Goal: Find specific page/section: Find specific page/section

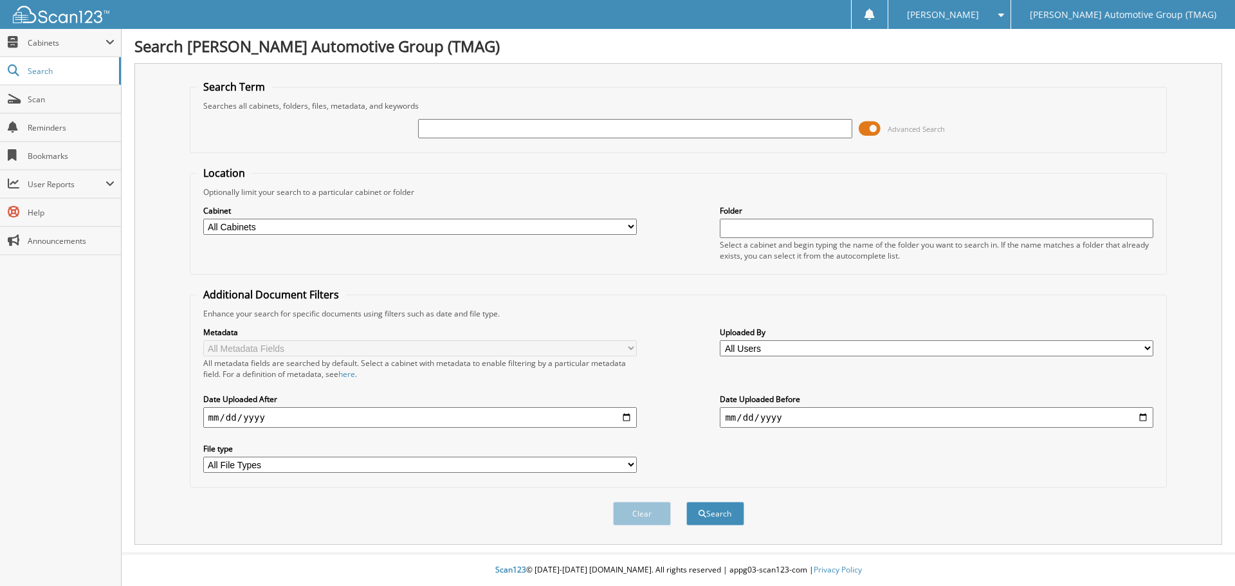
click at [487, 128] on input "text" at bounding box center [635, 128] width 434 height 19
type input "sz1364920"
click at [687, 502] on button "Search" at bounding box center [716, 514] width 58 height 24
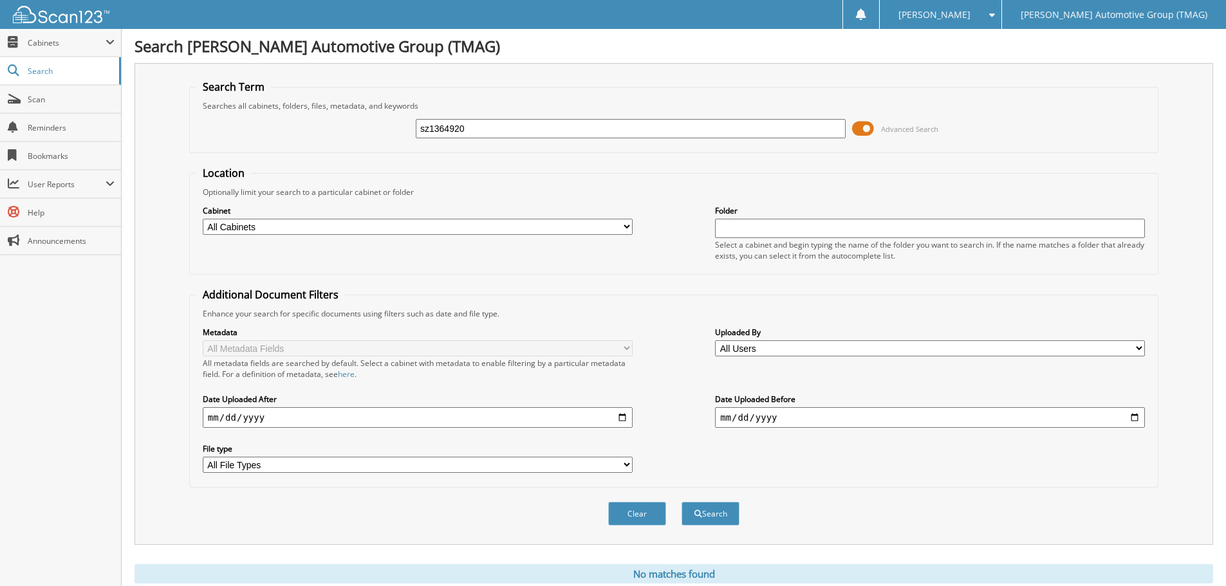
click at [487, 128] on input "sz1364920" at bounding box center [631, 128] width 430 height 19
type input "sz136490"
click at [681, 502] on button "Search" at bounding box center [710, 514] width 58 height 24
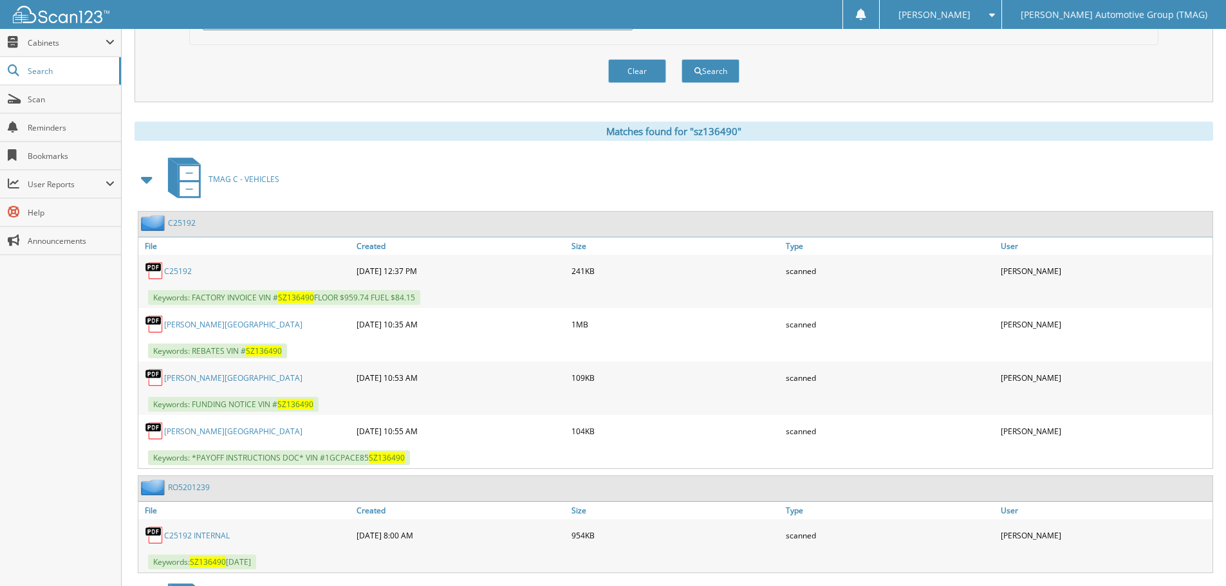
scroll to position [515, 0]
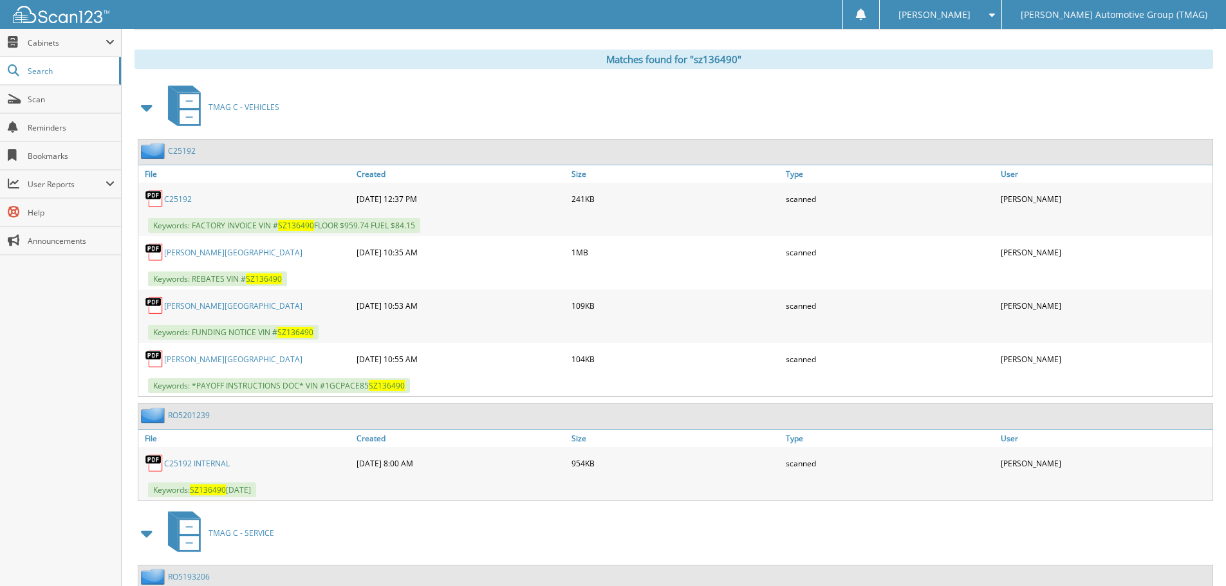
click at [181, 147] on link "C25192" at bounding box center [182, 150] width 28 height 11
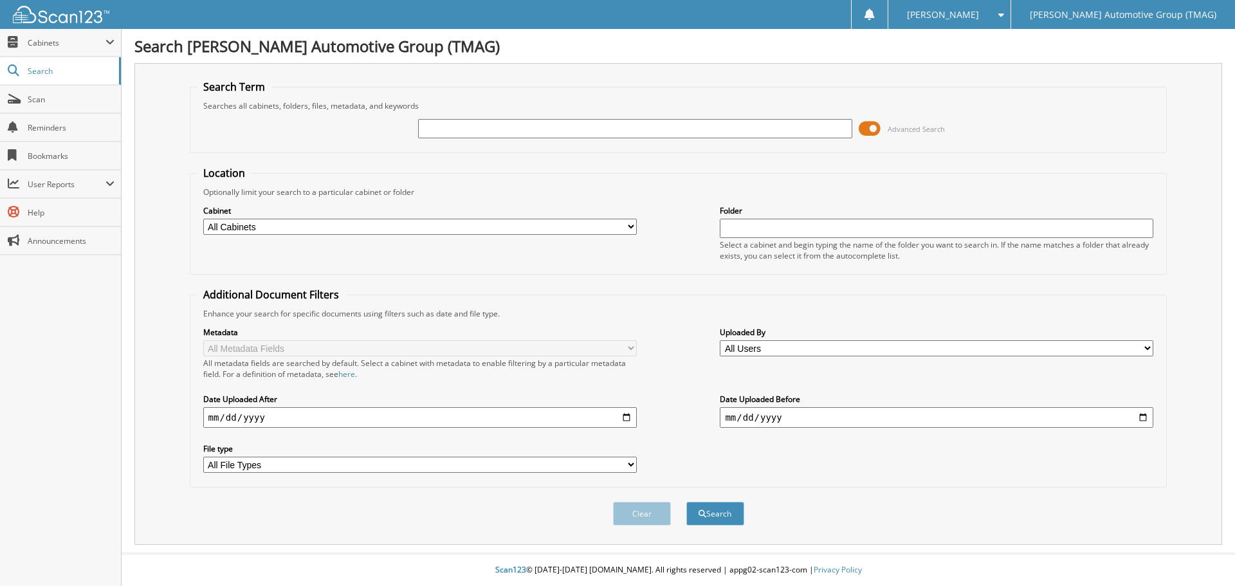
click at [588, 129] on input "text" at bounding box center [635, 128] width 434 height 19
type input "11720412"
click at [687, 502] on button "Search" at bounding box center [716, 514] width 58 height 24
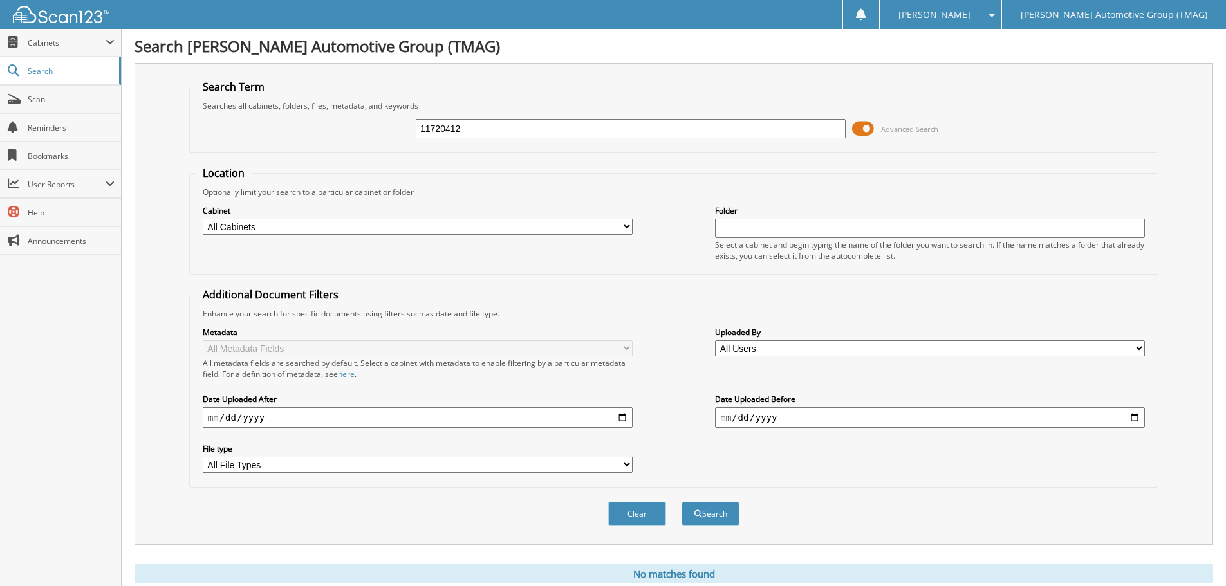
drag, startPoint x: 494, startPoint y: 131, endPoint x: 208, endPoint y: 152, distance: 287.1
click at [208, 152] on fieldset "Search Term Searches all cabinets, folders, files, metadata, and keywords 11720…" at bounding box center [673, 116] width 969 height 73
click at [460, 125] on input "text" at bounding box center [631, 128] width 430 height 19
type input "227295xc"
click at [681, 502] on button "Search" at bounding box center [710, 514] width 58 height 24
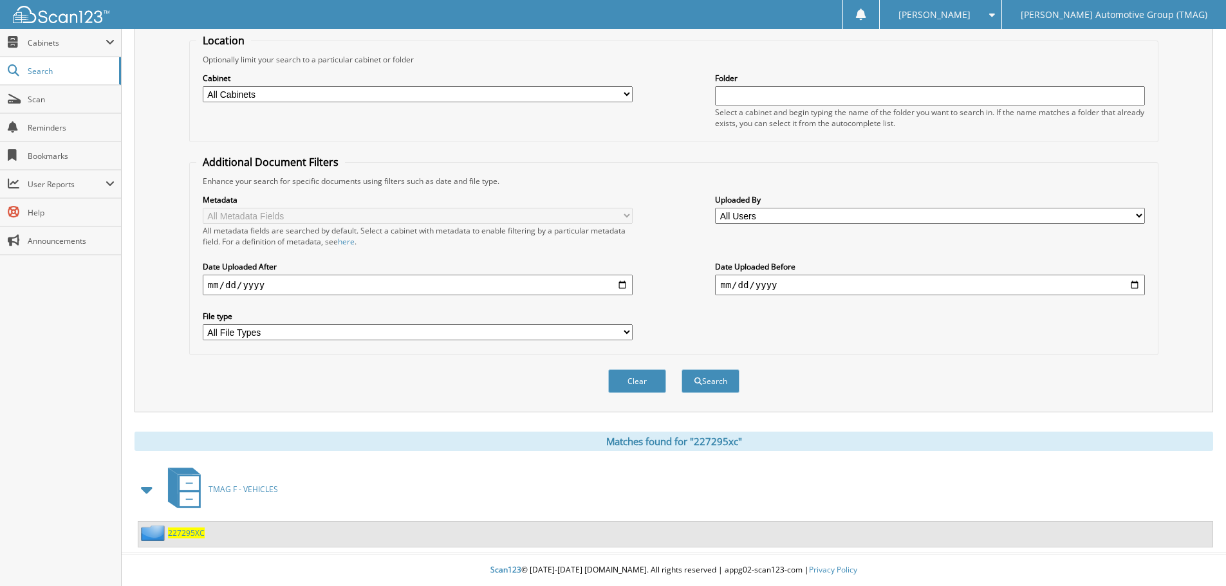
scroll to position [133, 0]
click at [185, 538] on span "227295XC" at bounding box center [186, 533] width 37 height 11
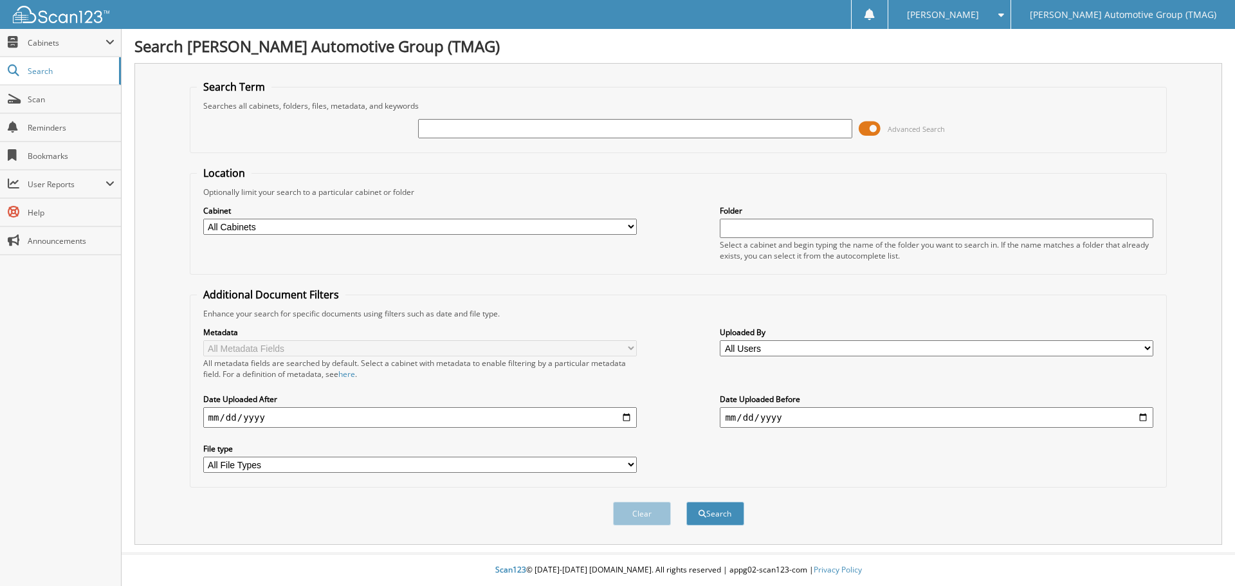
click at [539, 132] on input "text" at bounding box center [635, 128] width 434 height 19
type input "721653"
click at [687, 502] on button "Search" at bounding box center [716, 514] width 58 height 24
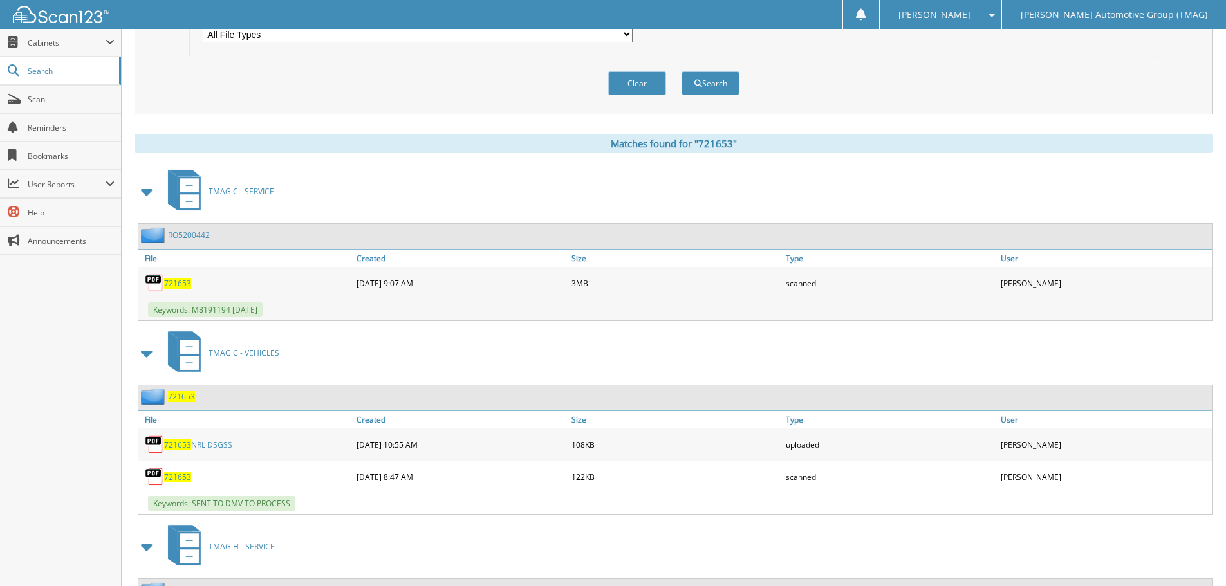
scroll to position [450, 0]
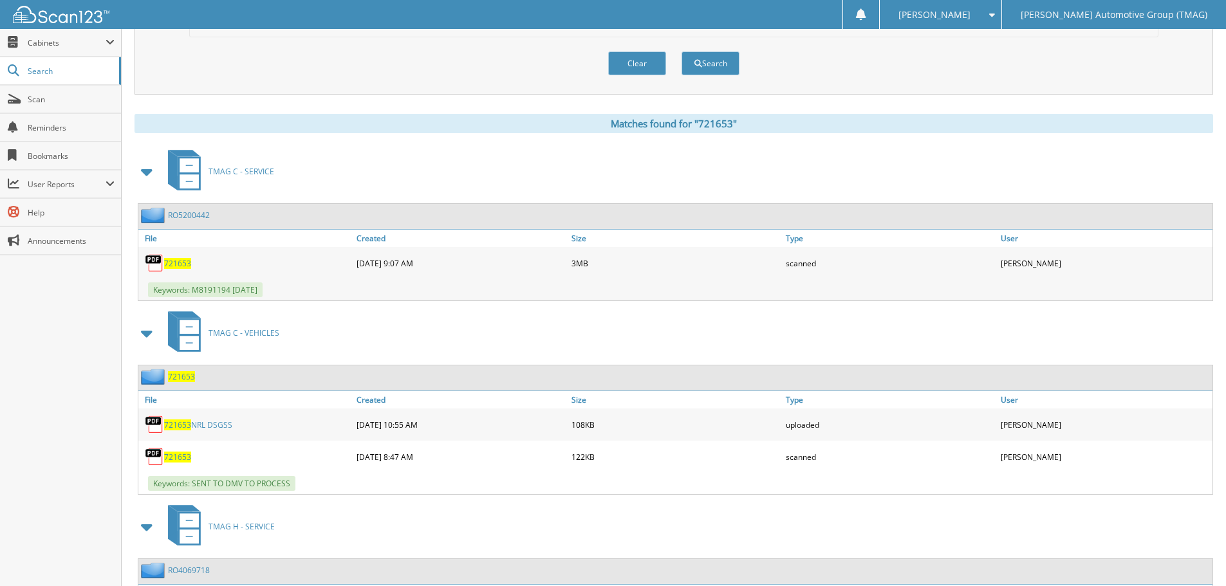
click at [190, 376] on span "721653" at bounding box center [181, 376] width 27 height 11
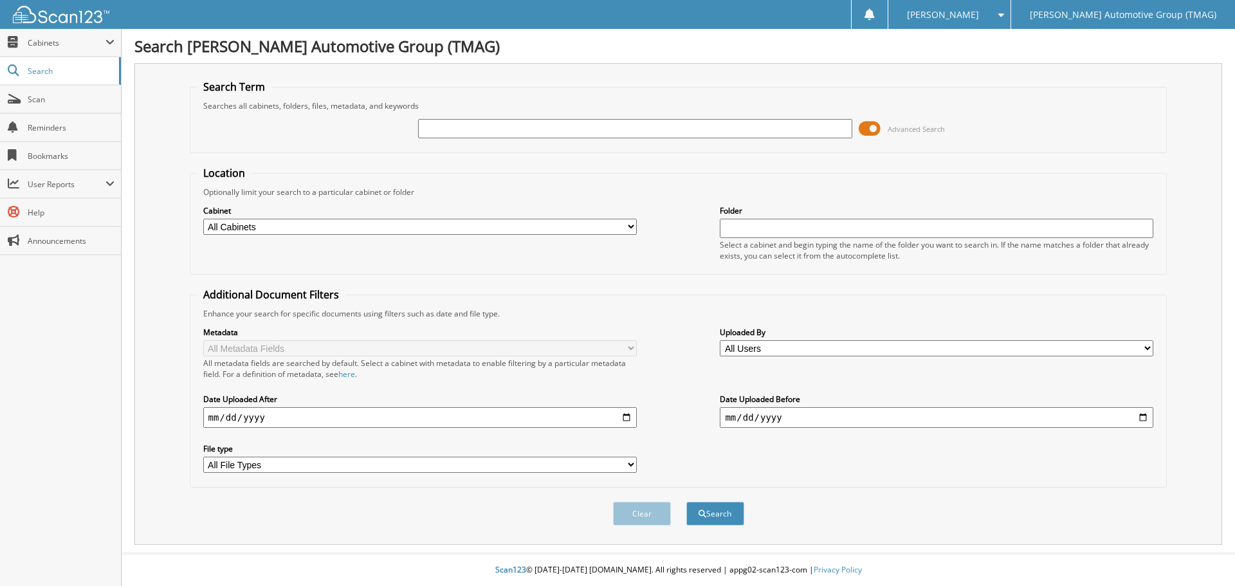
click at [521, 131] on input "text" at bounding box center [635, 128] width 434 height 19
type input "F25674"
click at [687, 502] on button "Search" at bounding box center [716, 514] width 58 height 24
